Goal: Entertainment & Leisure: Consume media (video, audio)

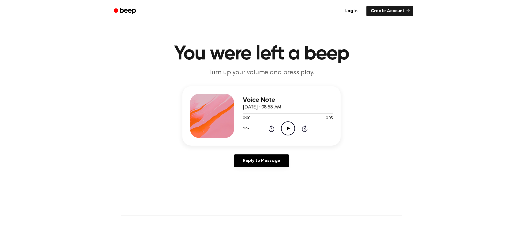
click at [287, 129] on icon at bounding box center [288, 128] width 3 height 4
click at [289, 127] on icon "Play Audio" at bounding box center [288, 128] width 14 height 14
click at [286, 127] on icon "Play Audio" at bounding box center [288, 128] width 14 height 14
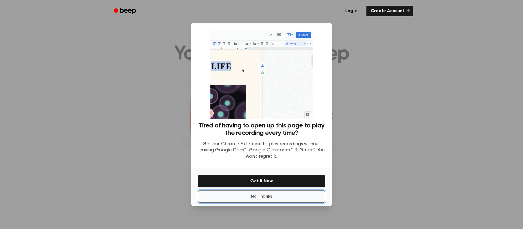
click at [287, 195] on button "No Thanks" at bounding box center [261, 196] width 127 height 12
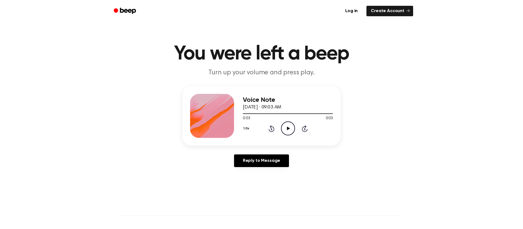
click at [291, 127] on icon "Play Audio" at bounding box center [288, 128] width 14 height 14
